Goal: Check status: Check status

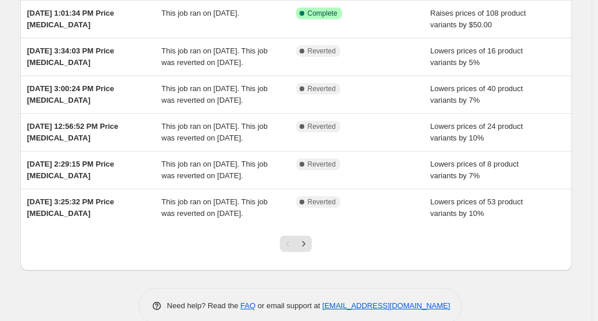
scroll to position [256, 0]
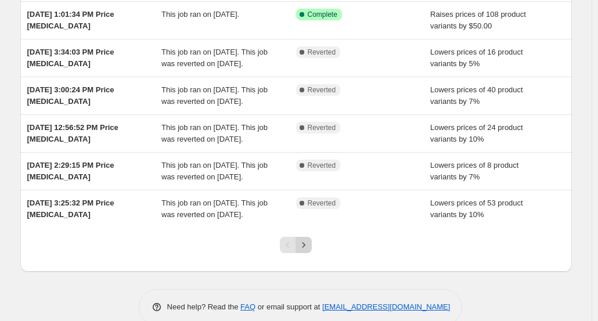
click at [310, 251] on icon "Next" at bounding box center [304, 245] width 12 height 12
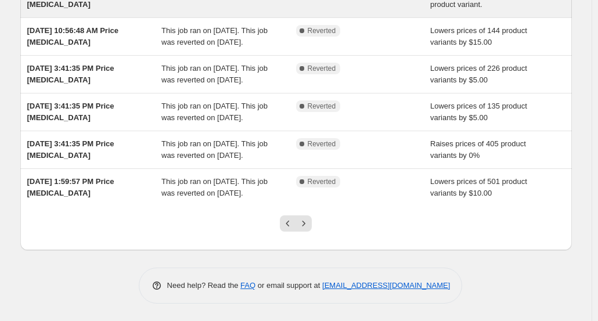
scroll to position [379, 0]
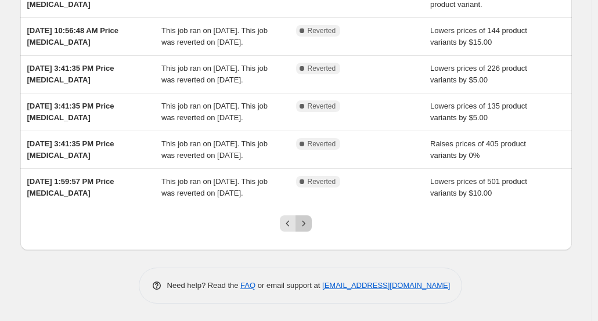
click at [301, 225] on icon "Next" at bounding box center [304, 224] width 12 height 12
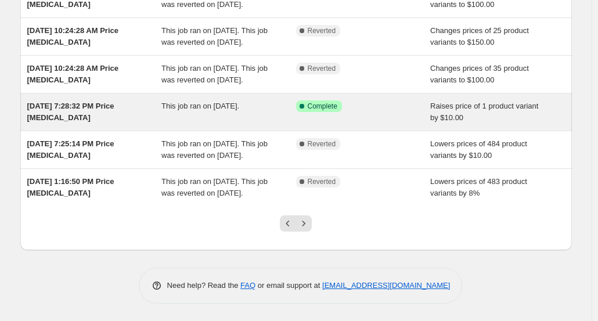
click at [354, 101] on div "Success Complete Complete" at bounding box center [354, 107] width 117 height 12
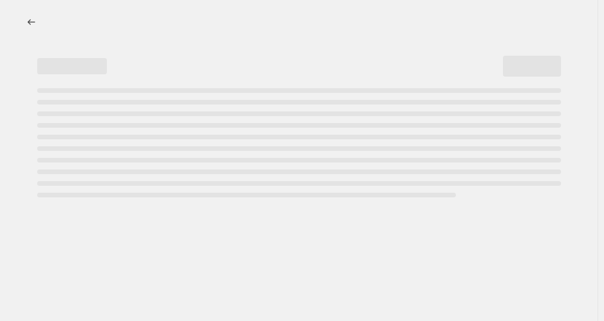
select select "by"
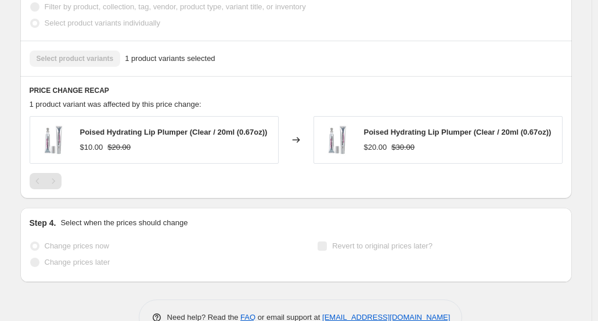
scroll to position [917, 0]
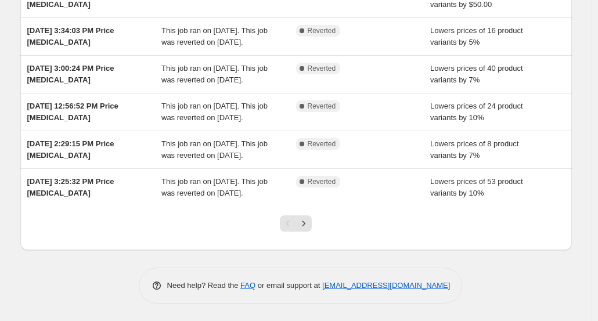
scroll to position [332, 0]
click at [309, 220] on icon "Next" at bounding box center [304, 224] width 12 height 12
click at [303, 230] on icon "Next" at bounding box center [304, 224] width 12 height 12
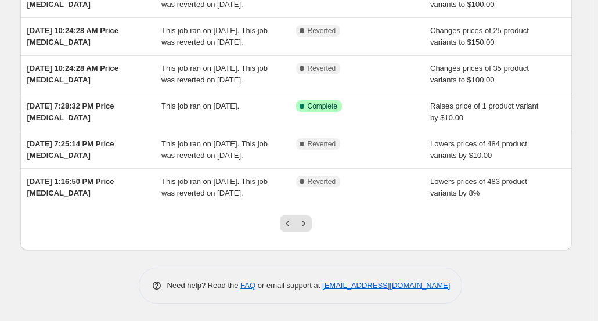
scroll to position [379, 0]
click at [312, 220] on button "Next" at bounding box center [304, 224] width 16 height 16
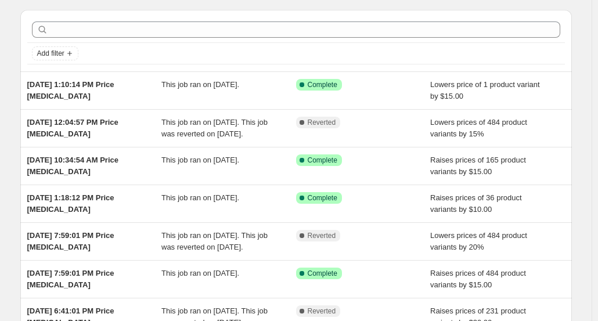
scroll to position [33, 0]
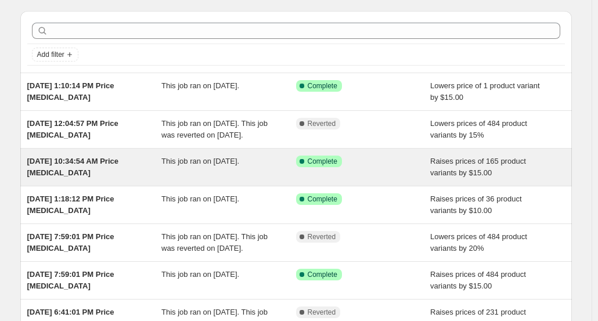
click at [363, 167] on div "Success Complete Complete" at bounding box center [354, 162] width 117 height 12
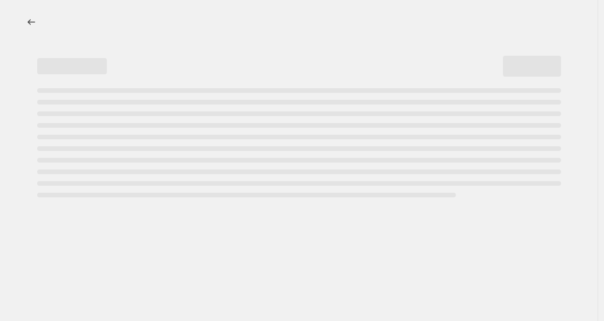
select select "by"
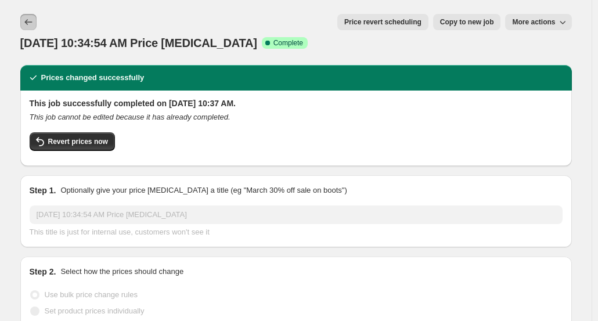
click at [28, 28] on button "Price change jobs" at bounding box center [28, 22] width 16 height 16
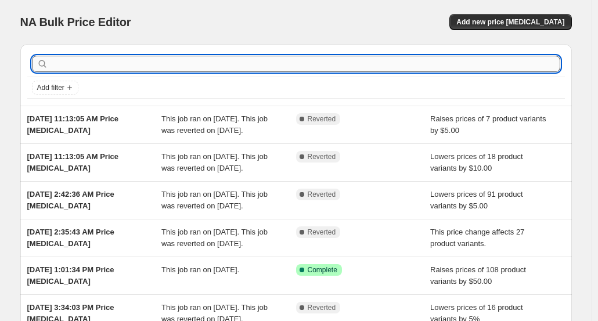
click at [66, 60] on input "text" at bounding box center [306, 64] width 510 height 16
type input "natur"
